Goal: Find contact information: Find contact information

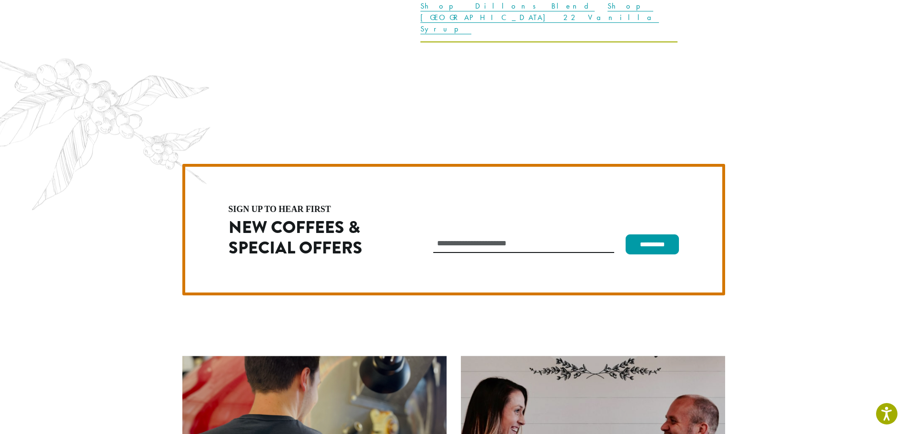
scroll to position [2691, 0]
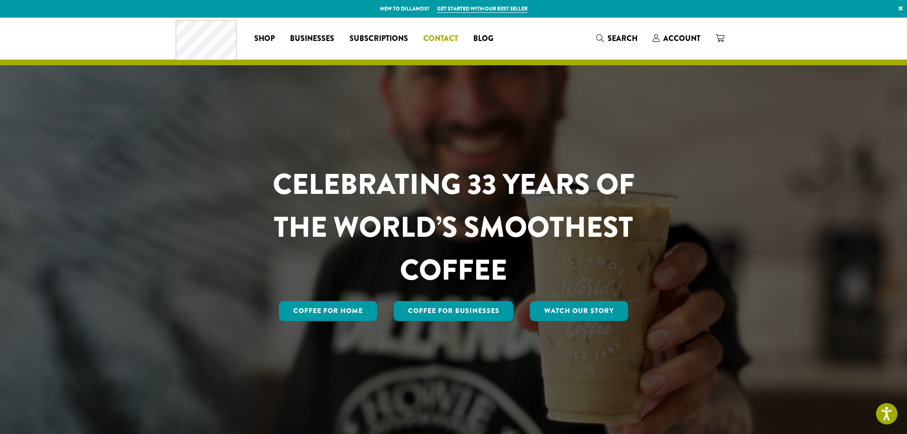
click at [431, 36] on span "Contact" at bounding box center [440, 39] width 35 height 12
